Goal: Obtain resource: Download file/media

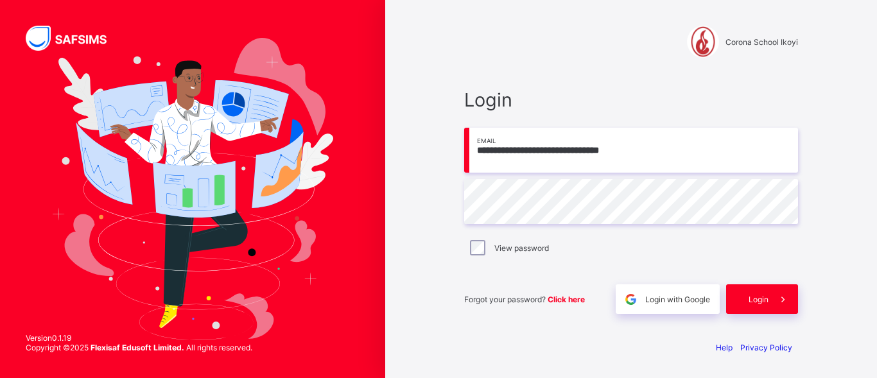
type input "**********"
click at [750, 291] on div "Login" at bounding box center [762, 299] width 72 height 30
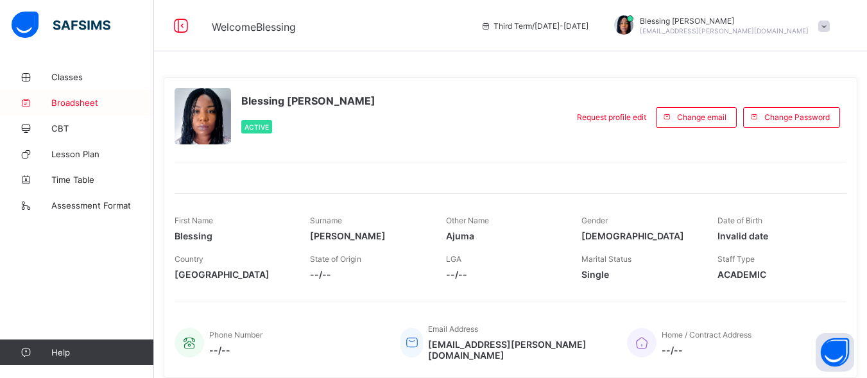
click at [53, 106] on span "Broadsheet" at bounding box center [102, 103] width 103 height 10
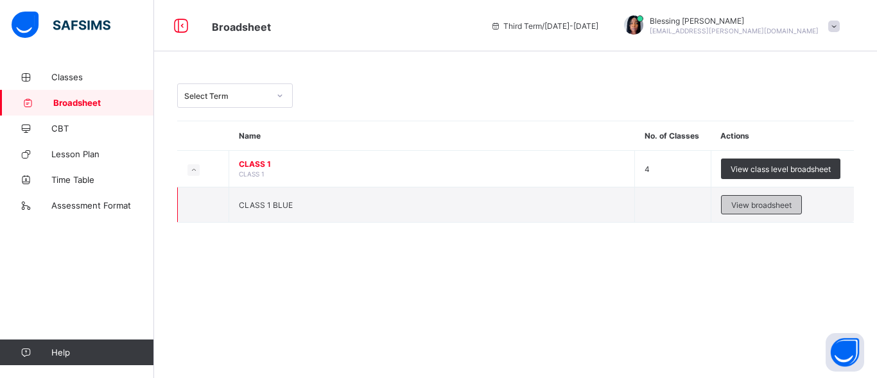
click at [748, 210] on div "View broadsheet" at bounding box center [761, 204] width 81 height 19
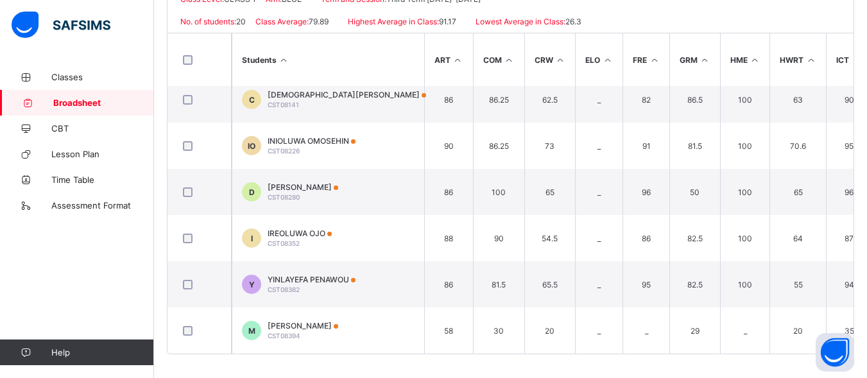
scroll to position [320, 0]
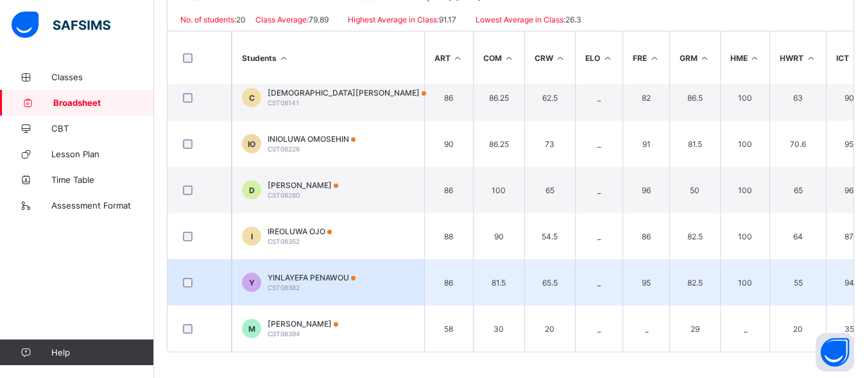
click at [396, 283] on td "Y YINLAYEFA PENAWOU CST08382" at bounding box center [328, 282] width 193 height 46
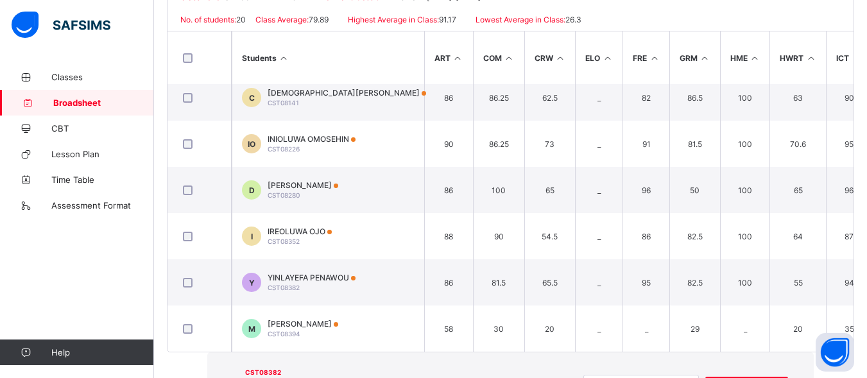
scroll to position [0, 0]
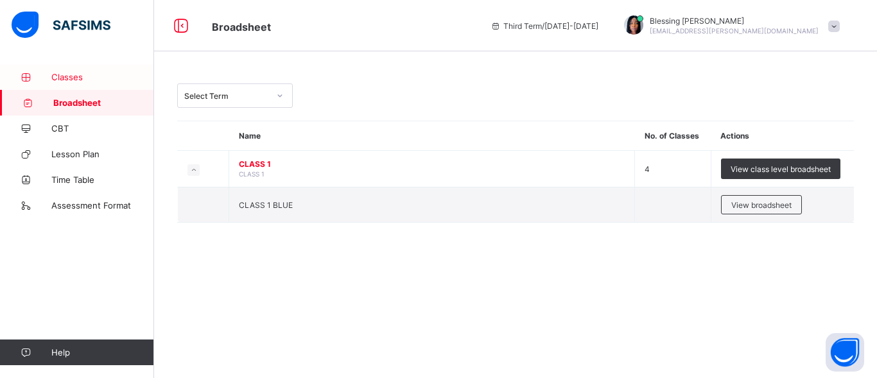
click at [76, 78] on span "Classes" at bounding box center [102, 77] width 103 height 10
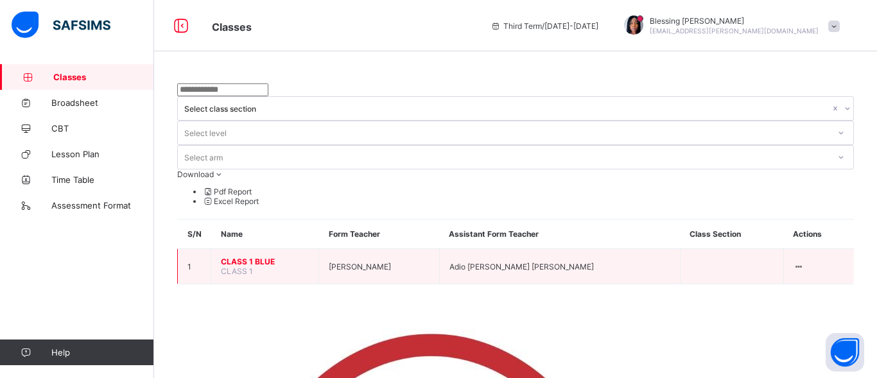
click at [229, 257] on span "CLASS 1 BLUE" at bounding box center [265, 262] width 88 height 10
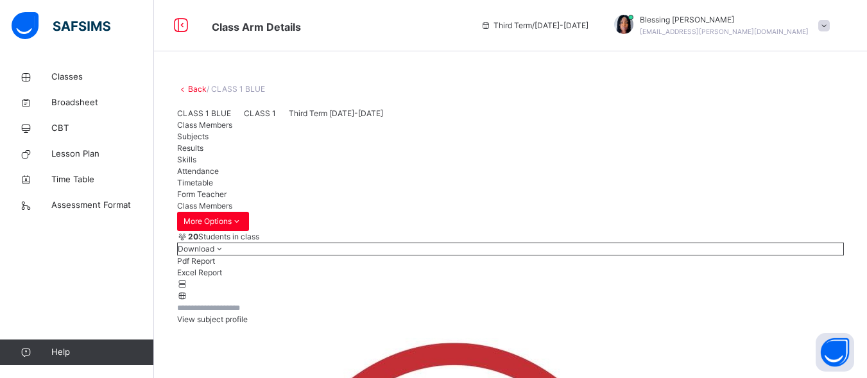
click at [203, 153] on span "Results" at bounding box center [190, 148] width 26 height 10
click at [90, 102] on span "Broadsheet" at bounding box center [102, 102] width 103 height 13
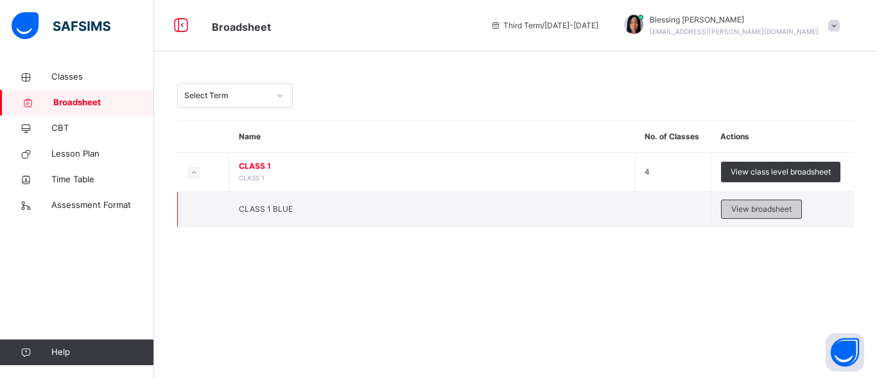
click at [739, 215] on div "View broadsheet" at bounding box center [761, 209] width 81 height 19
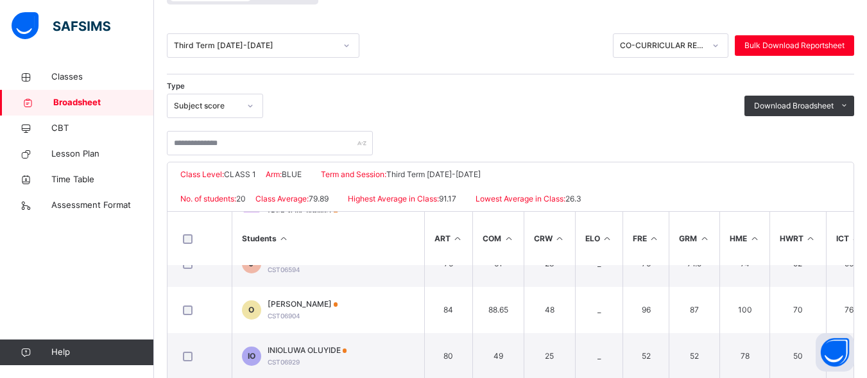
scroll to position [291, 0]
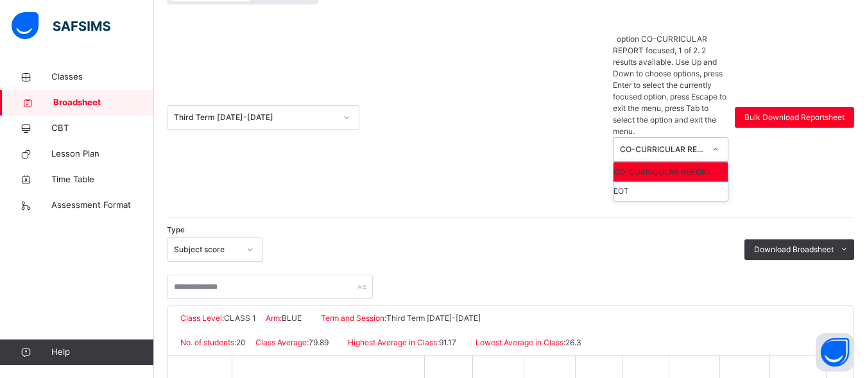
click at [695, 144] on div "CO-CURRICULAR REPORT" at bounding box center [662, 150] width 85 height 12
click at [803, 244] on span "Download Broadsheet" at bounding box center [794, 250] width 80 height 12
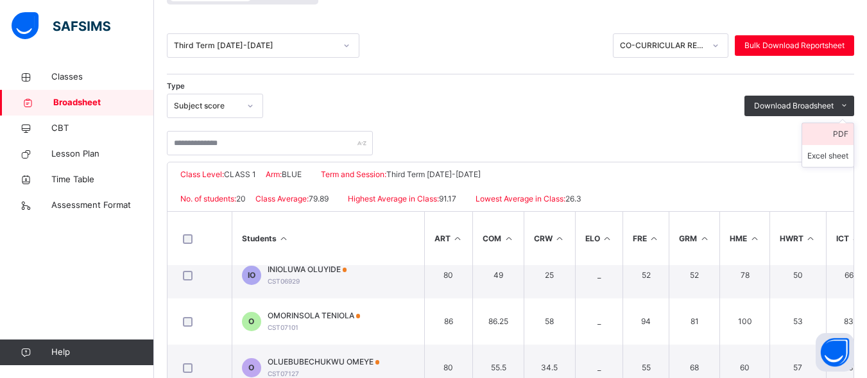
click at [849, 135] on li "PDF" at bounding box center [827, 134] width 51 height 22
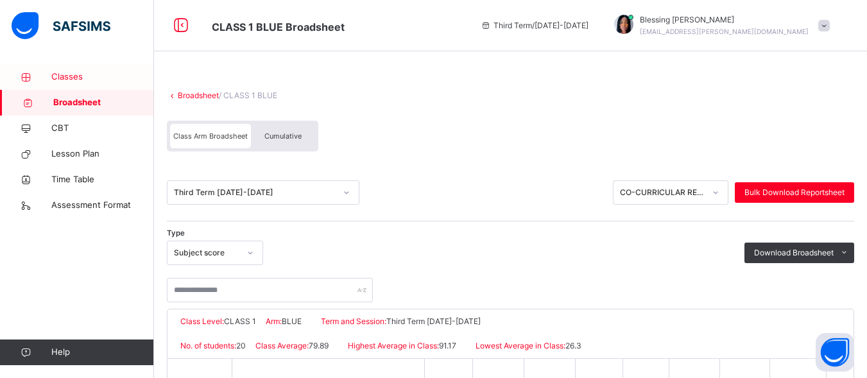
click at [65, 78] on span "Classes" at bounding box center [102, 77] width 103 height 13
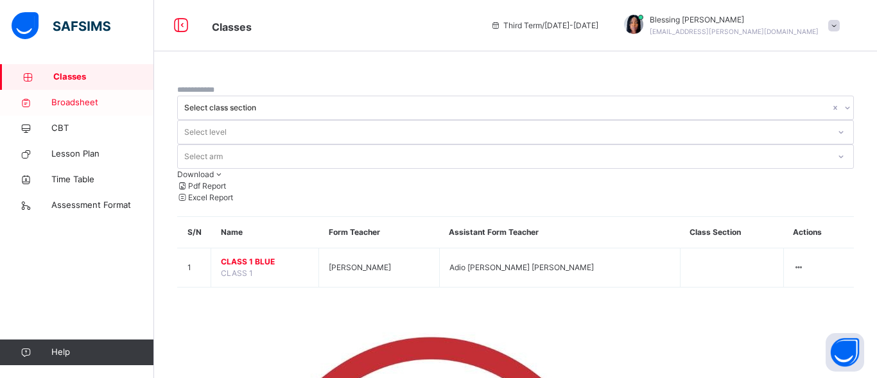
click at [75, 107] on span "Broadsheet" at bounding box center [102, 102] width 103 height 13
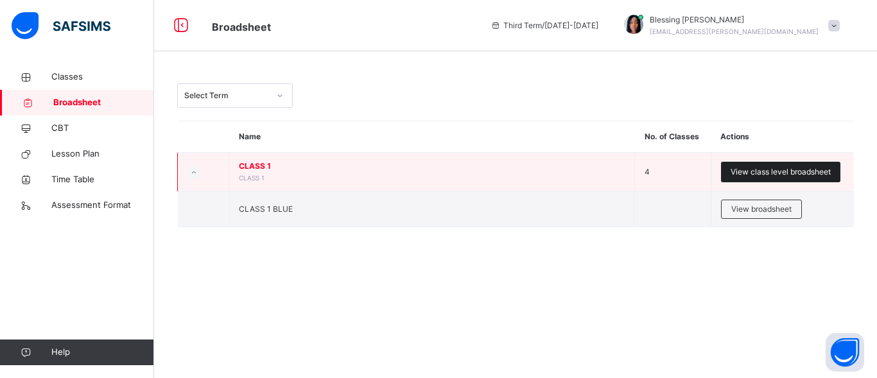
click at [765, 168] on span "View class level broadsheet" at bounding box center [780, 172] width 100 height 12
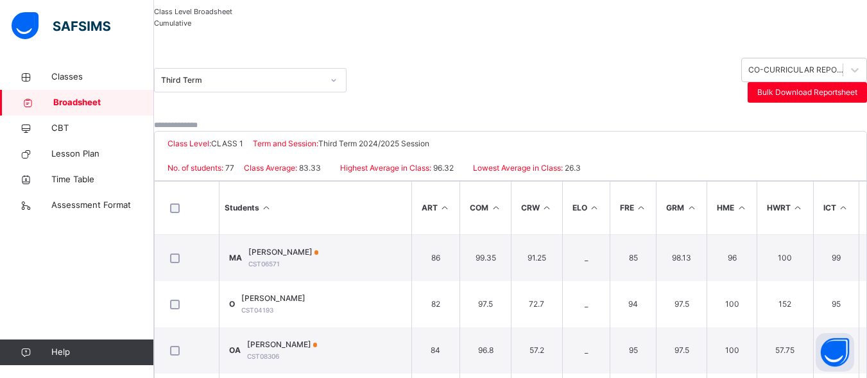
scroll to position [101, 0]
click at [232, 30] on div "Cumulative" at bounding box center [193, 24] width 78 height 12
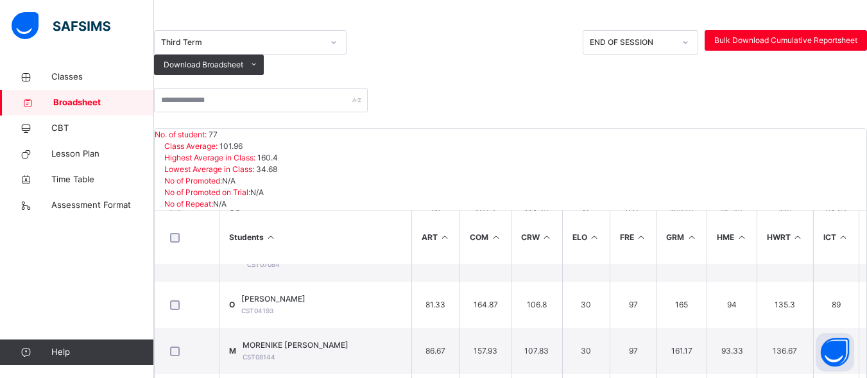
scroll to position [220, 0]
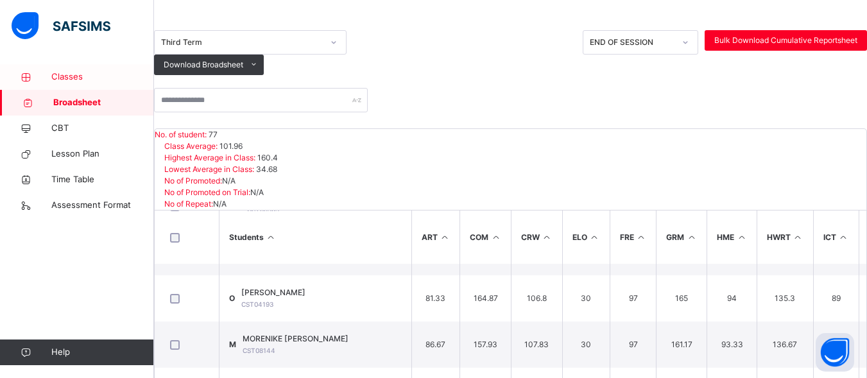
click at [59, 77] on span "Classes" at bounding box center [102, 77] width 103 height 13
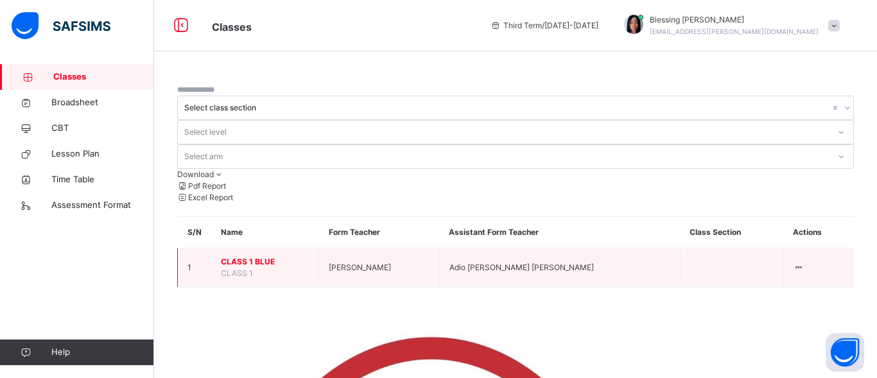
click at [259, 256] on span "CLASS 1 BLUE" at bounding box center [265, 262] width 88 height 12
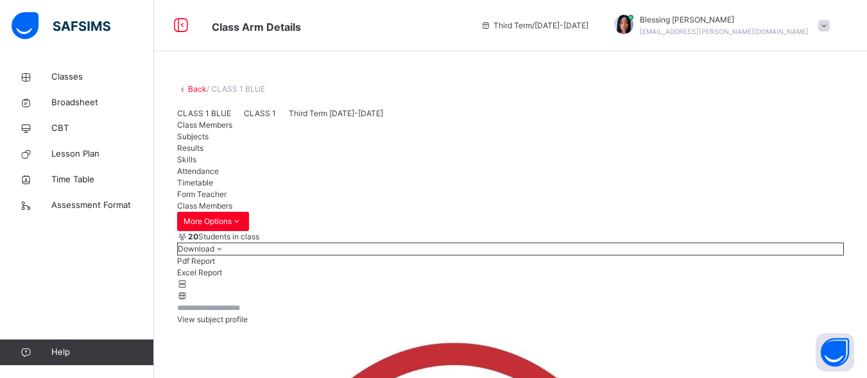
click at [203, 153] on span "Results" at bounding box center [190, 148] width 26 height 10
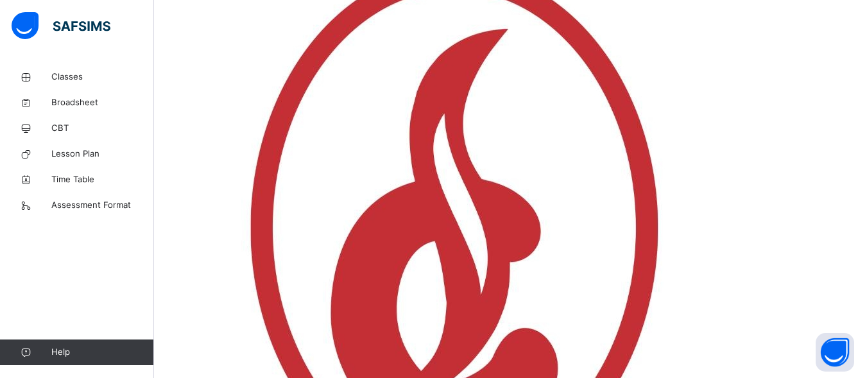
scroll to position [375, 0]
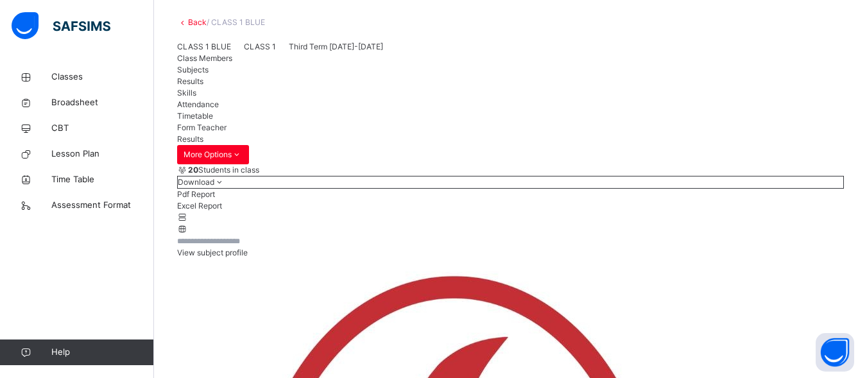
scroll to position [67, 0]
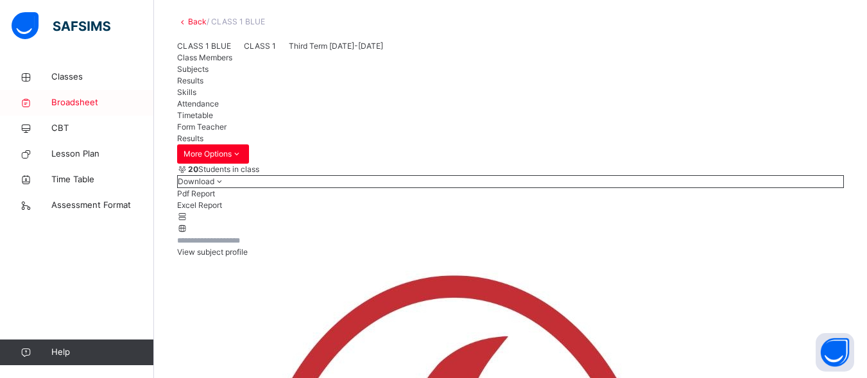
click at [56, 105] on span "Broadsheet" at bounding box center [102, 102] width 103 height 13
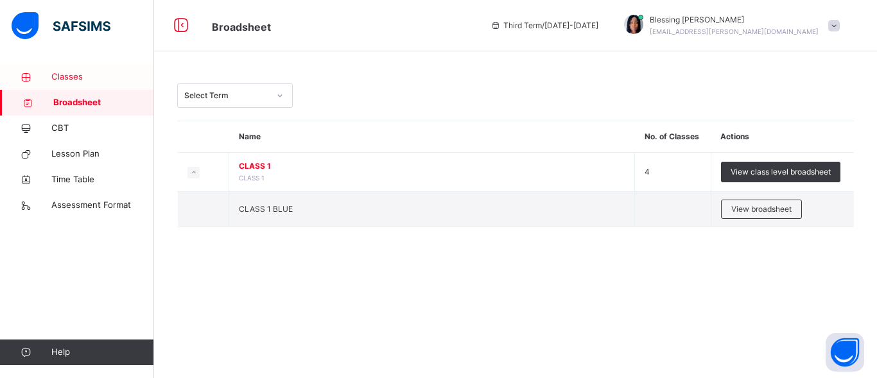
click at [58, 83] on link "Classes" at bounding box center [77, 77] width 154 height 26
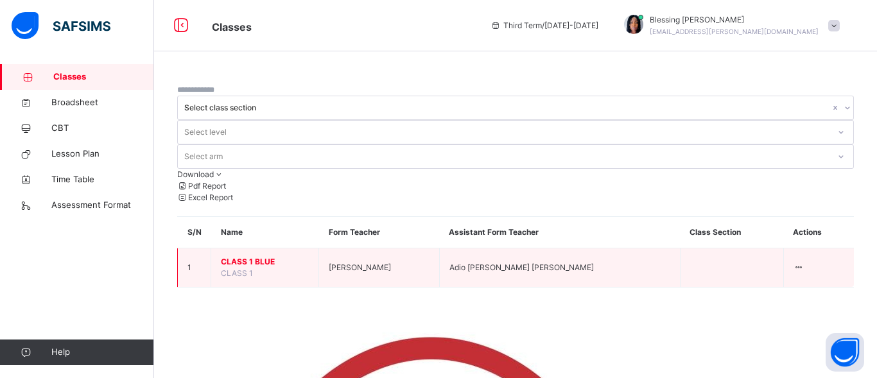
click at [236, 256] on span "CLASS 1 BLUE" at bounding box center [265, 262] width 88 height 12
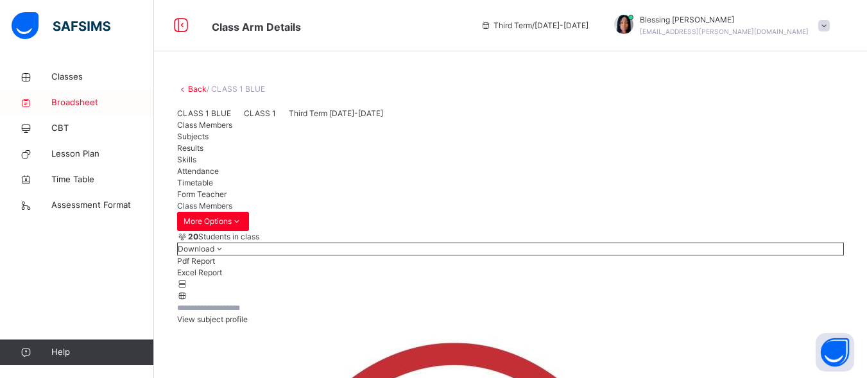
click at [71, 100] on span "Broadsheet" at bounding box center [102, 102] width 103 height 13
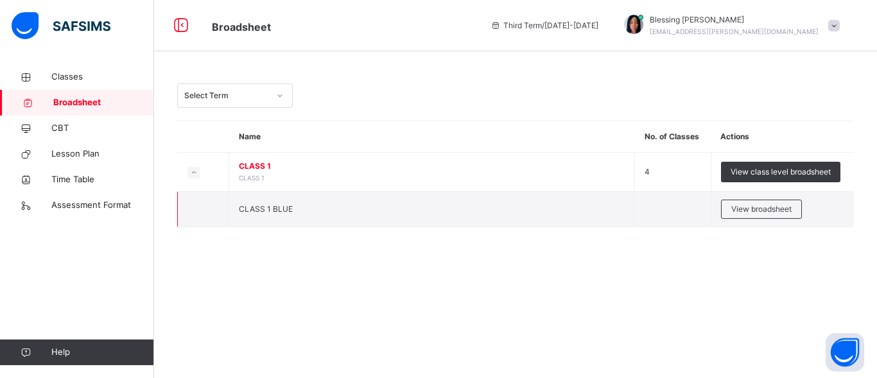
click at [266, 209] on span "CLASS 1 BLUE" at bounding box center [266, 209] width 54 height 10
click at [732, 201] on div "View broadsheet" at bounding box center [761, 209] width 81 height 19
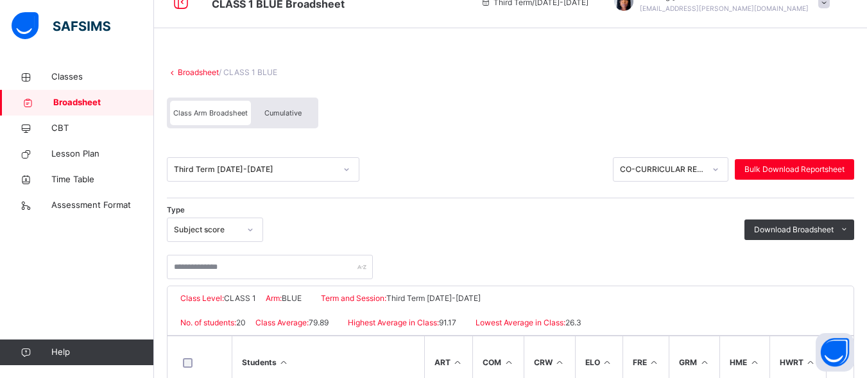
scroll to position [46, 0]
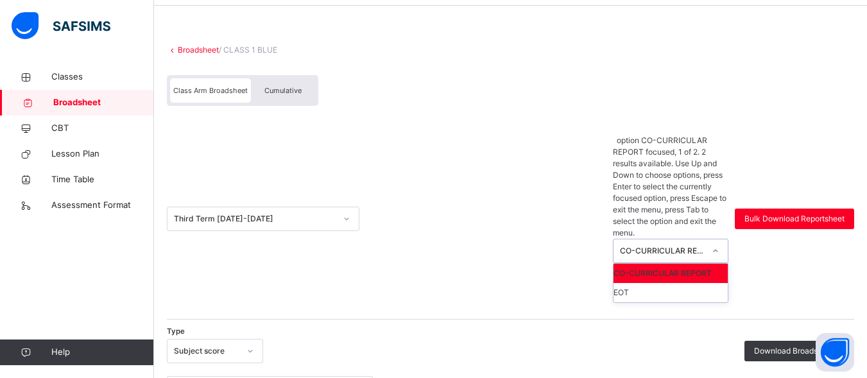
click at [720, 245] on icon at bounding box center [716, 251] width 8 height 13
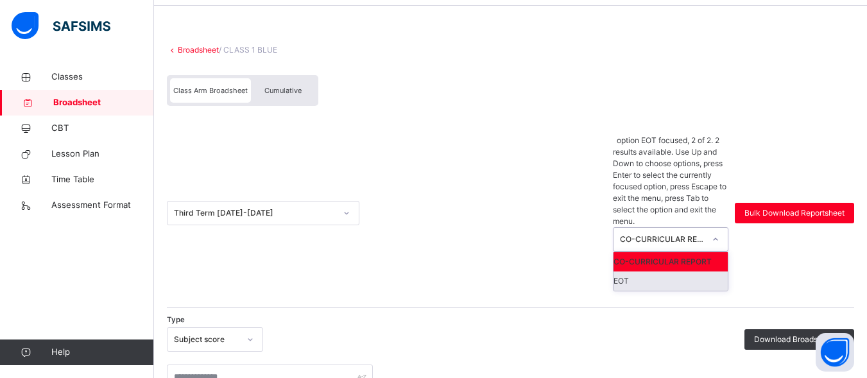
click at [681, 272] on div "EOT" at bounding box center [671, 281] width 114 height 19
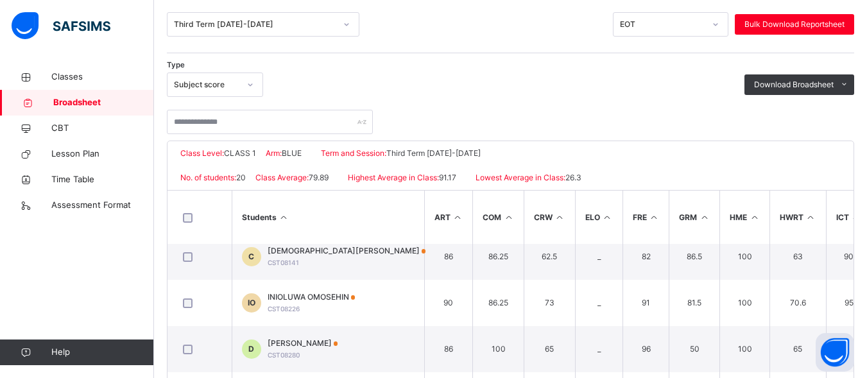
scroll to position [176, 0]
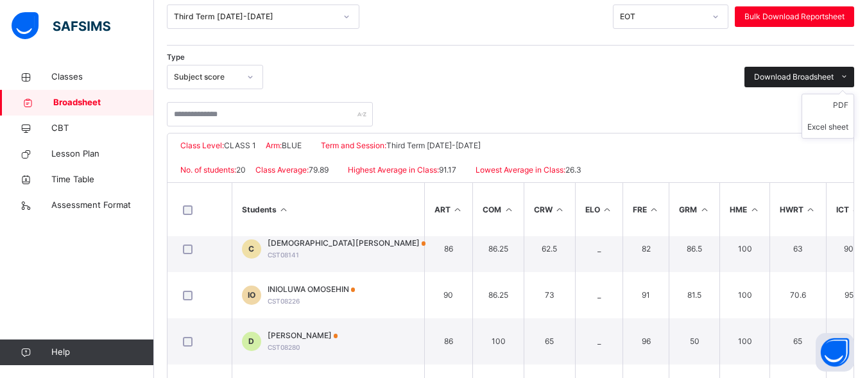
click at [830, 78] on span "Download Broadsheet" at bounding box center [794, 77] width 80 height 12
click at [845, 102] on li "PDF" at bounding box center [827, 105] width 51 height 22
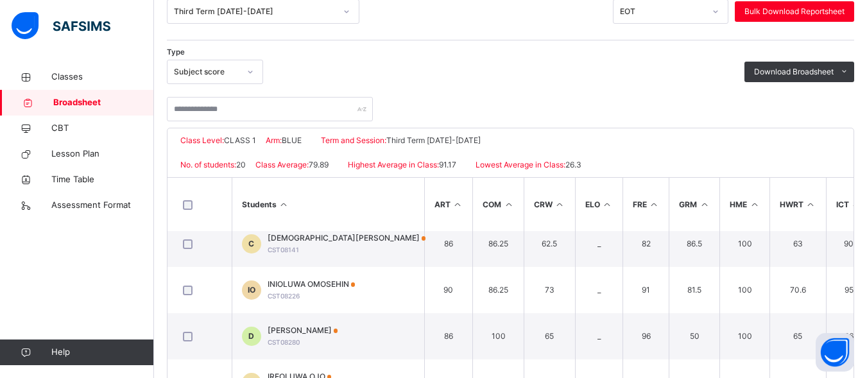
scroll to position [154, 0]
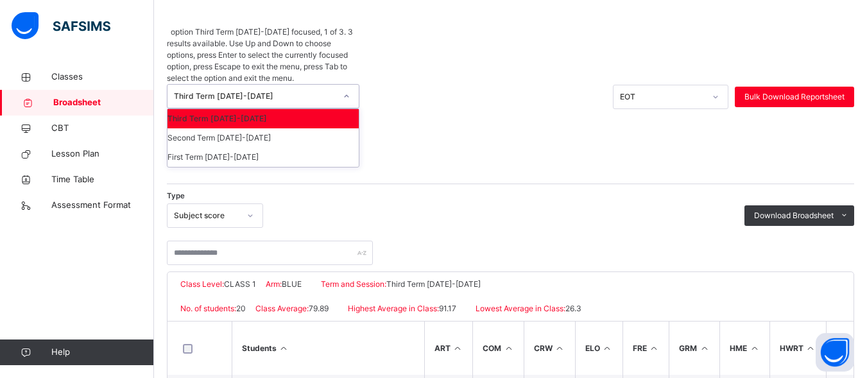
click at [347, 90] on icon at bounding box center [347, 96] width 8 height 13
click at [310, 109] on div "Third Term 2024-2025" at bounding box center [263, 118] width 191 height 19
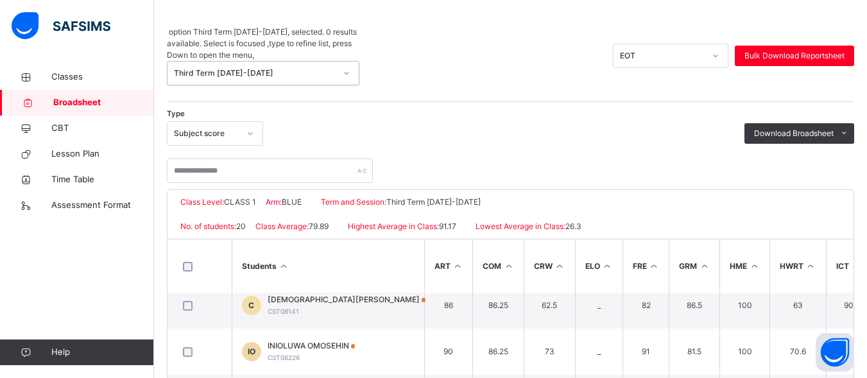
click at [237, 128] on div "Subject score" at bounding box center [206, 134] width 65 height 12
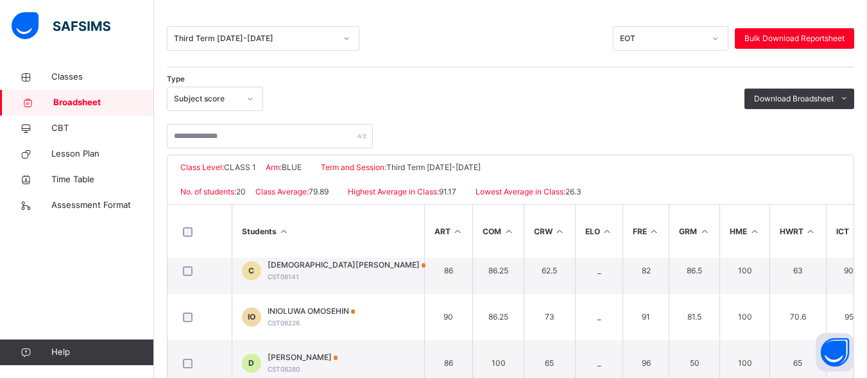
click at [336, 96] on div "Type Subject score Download Broadsheet PDF Excel sheet" at bounding box center [510, 99] width 687 height 24
click at [80, 71] on span "Classes" at bounding box center [102, 77] width 103 height 13
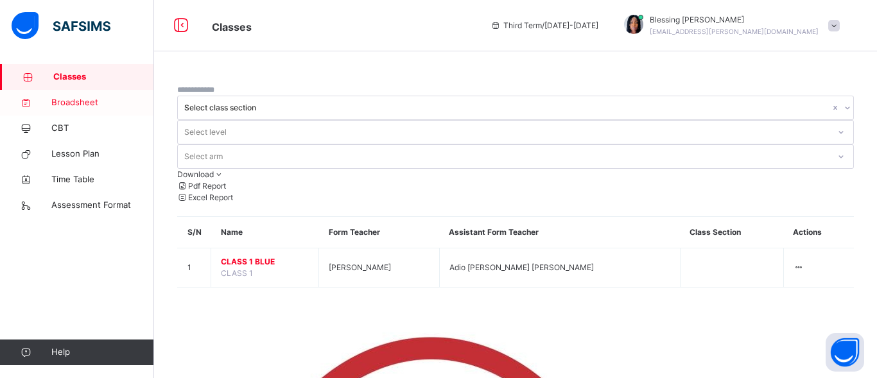
click at [65, 98] on span "Broadsheet" at bounding box center [102, 102] width 103 height 13
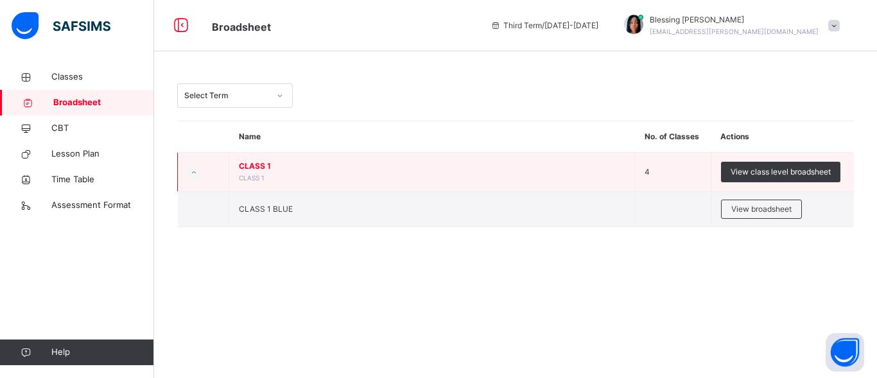
click at [547, 178] on td "CLASS 1 CLASS 1" at bounding box center [432, 172] width 406 height 39
click at [230, 169] on td "CLASS 1 CLASS 1" at bounding box center [432, 172] width 406 height 39
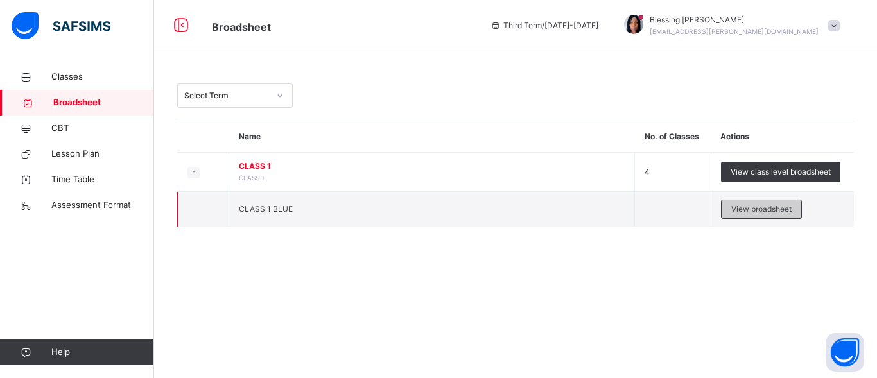
click at [742, 214] on span "View broadsheet" at bounding box center [761, 209] width 60 height 12
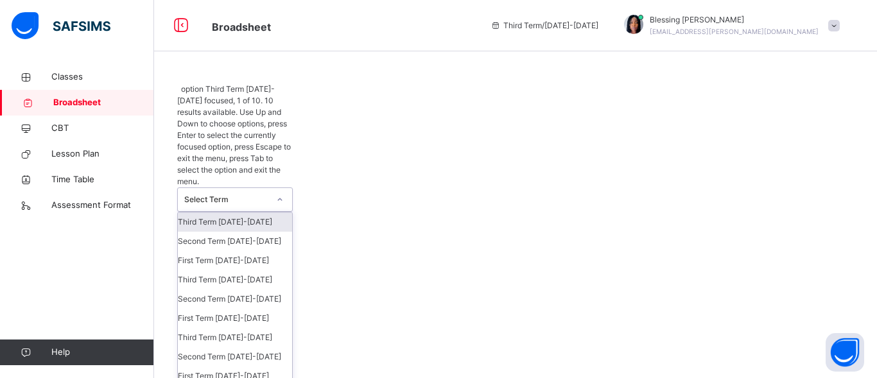
click at [283, 193] on icon at bounding box center [280, 199] width 8 height 13
click at [260, 212] on div "Third Term 2025-2026" at bounding box center [235, 221] width 114 height 19
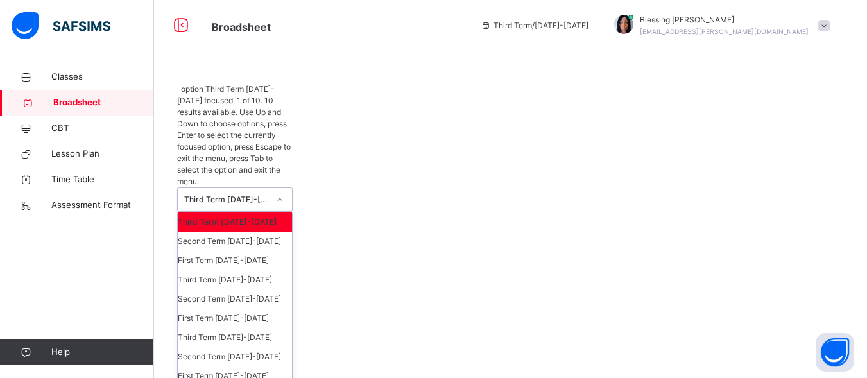
click at [270, 189] on div at bounding box center [280, 199] width 22 height 21
click at [238, 270] on div "Third Term 2024-2025" at bounding box center [235, 279] width 114 height 19
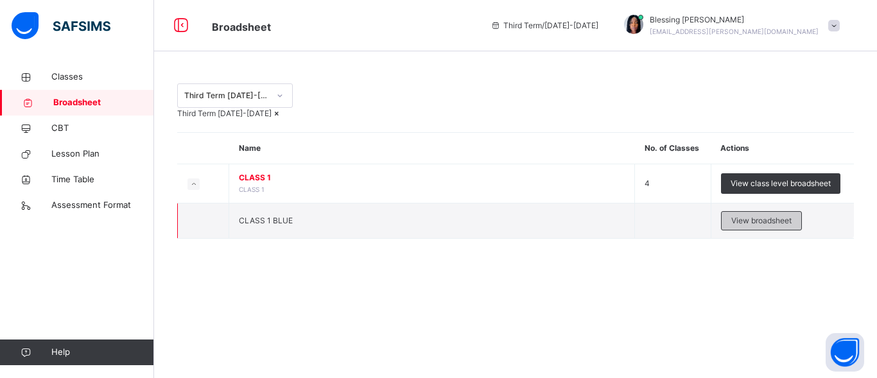
click at [728, 230] on div "View broadsheet" at bounding box center [761, 220] width 81 height 19
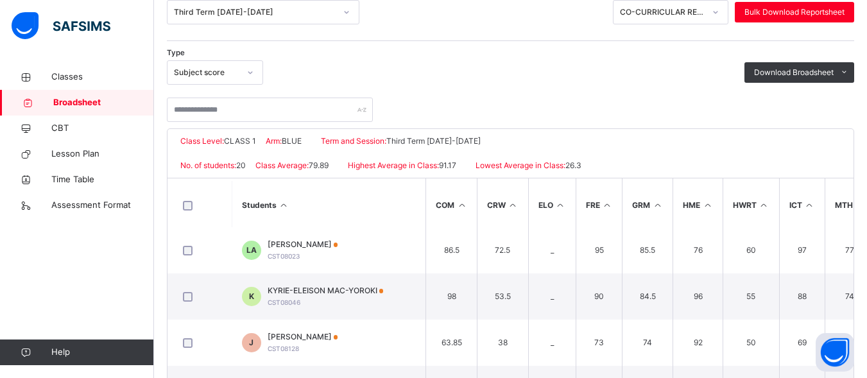
scroll to position [513, 47]
click at [807, 74] on span "Download Broadsheet" at bounding box center [794, 73] width 80 height 12
click at [834, 123] on li "Excel sheet" at bounding box center [827, 123] width 51 height 22
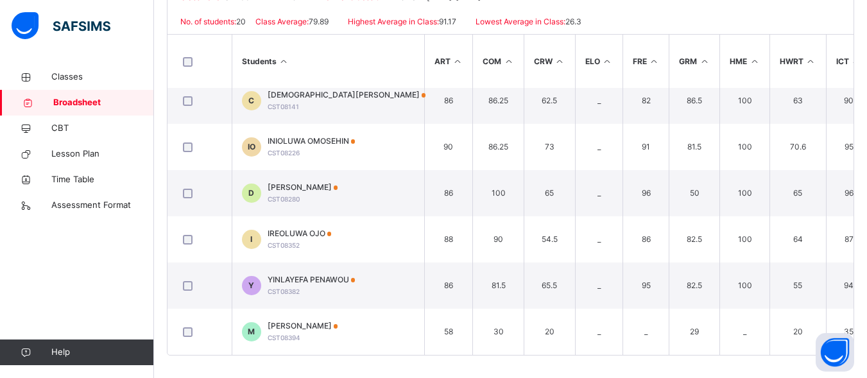
scroll to position [327, 0]
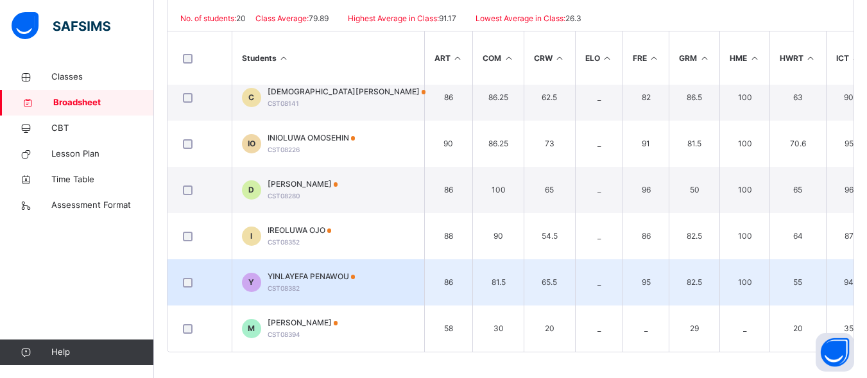
click at [325, 280] on div "YINLAYEFA PENAWOU CST08382" at bounding box center [312, 282] width 88 height 23
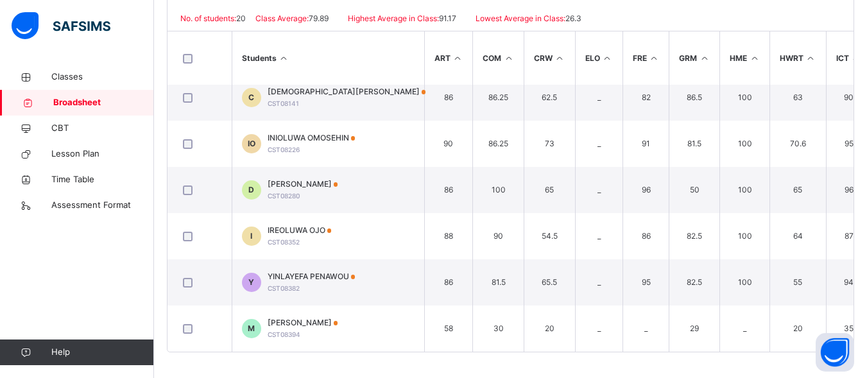
click at [0, 0] on div "Assessments" at bounding box center [0, 0] width 0 height 0
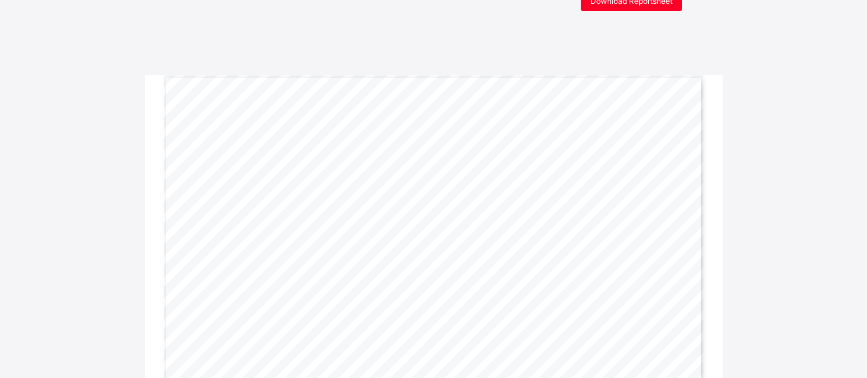
scroll to position [2, 0]
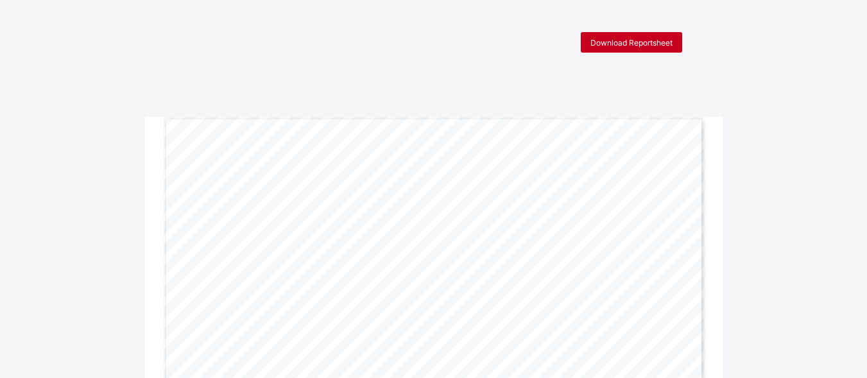
click at [614, 42] on span "Download Reportsheet" at bounding box center [632, 43] width 82 height 10
